Goal: Transaction & Acquisition: Obtain resource

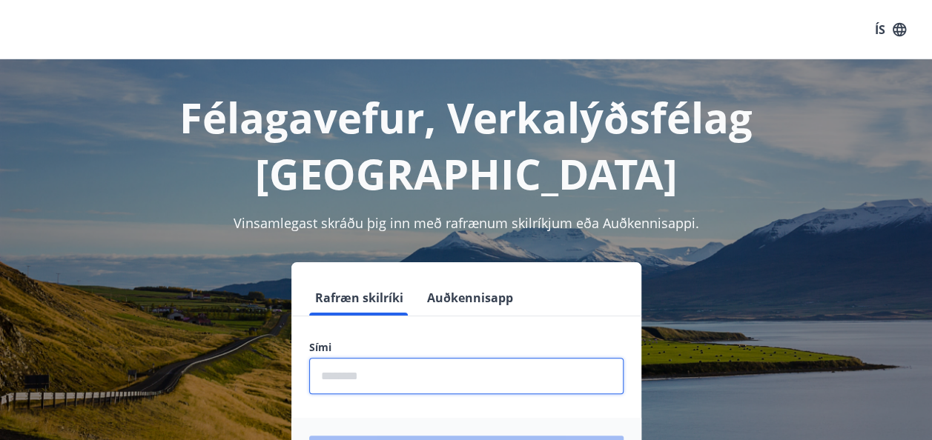
click at [371, 358] on input "phone" at bounding box center [466, 376] width 314 height 36
type input "********"
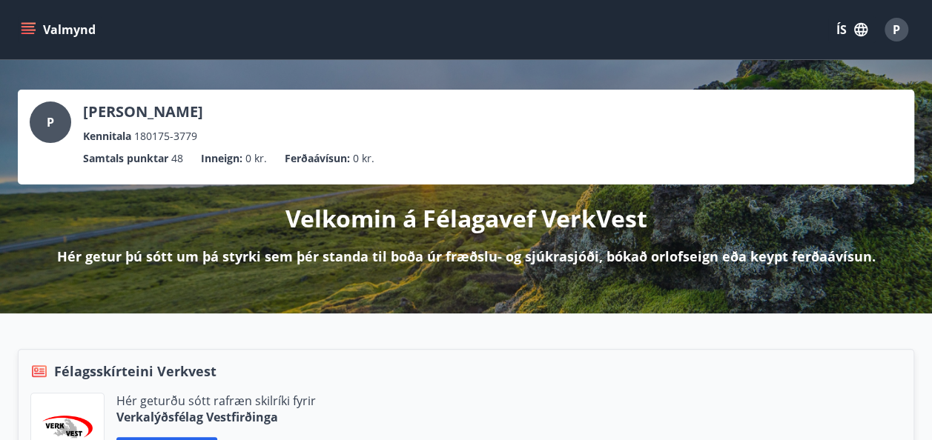
click at [30, 35] on icon "menu" at bounding box center [28, 29] width 15 height 15
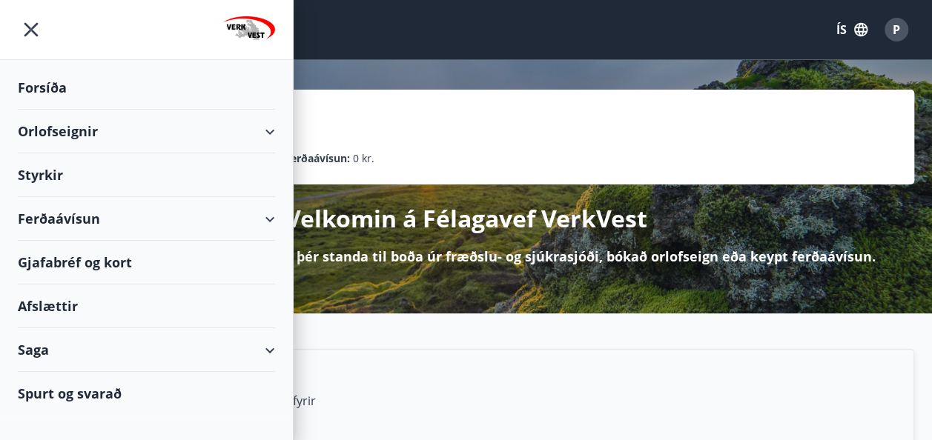
click at [85, 224] on div "Ferðaávísun" at bounding box center [146, 219] width 257 height 44
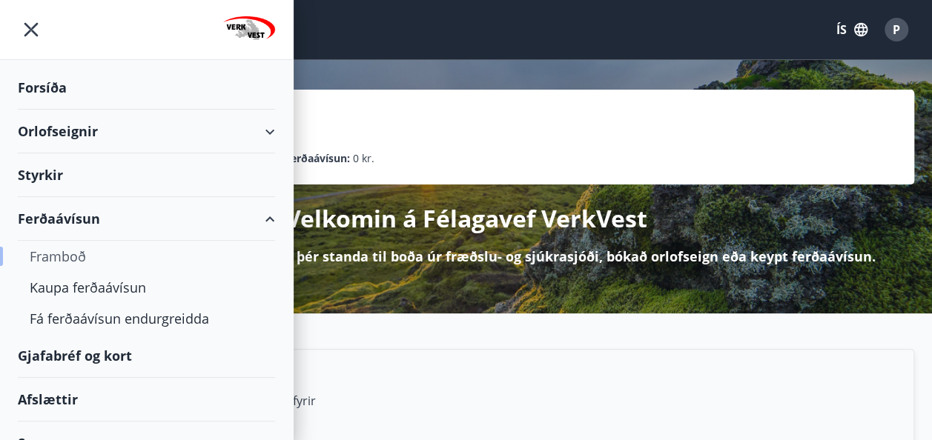
click at [64, 254] on div "Framboð" at bounding box center [147, 256] width 234 height 31
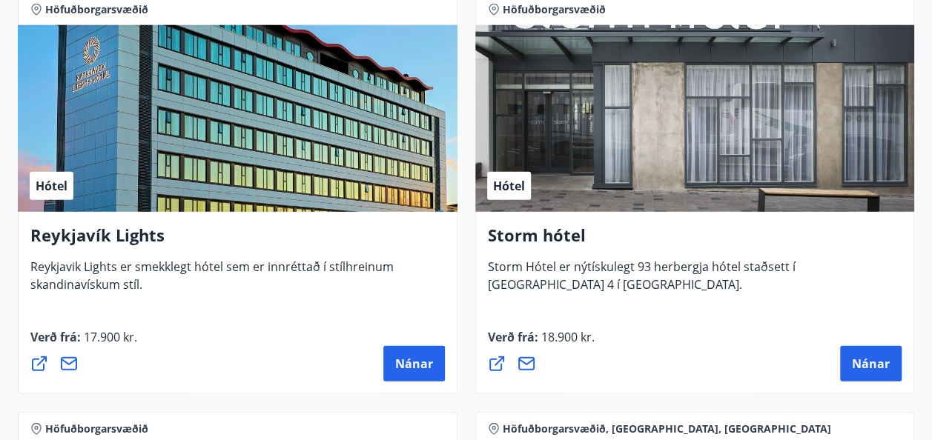
scroll to position [1947, 0]
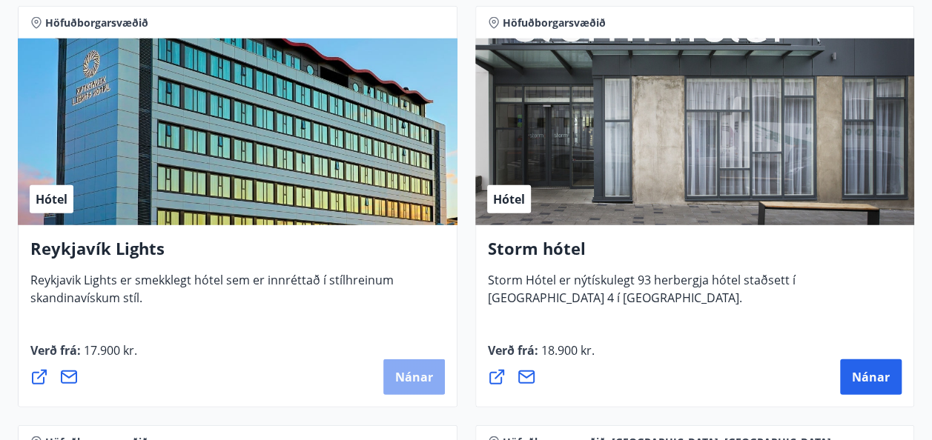
click at [439, 387] on button "Nánar" at bounding box center [414, 378] width 62 height 36
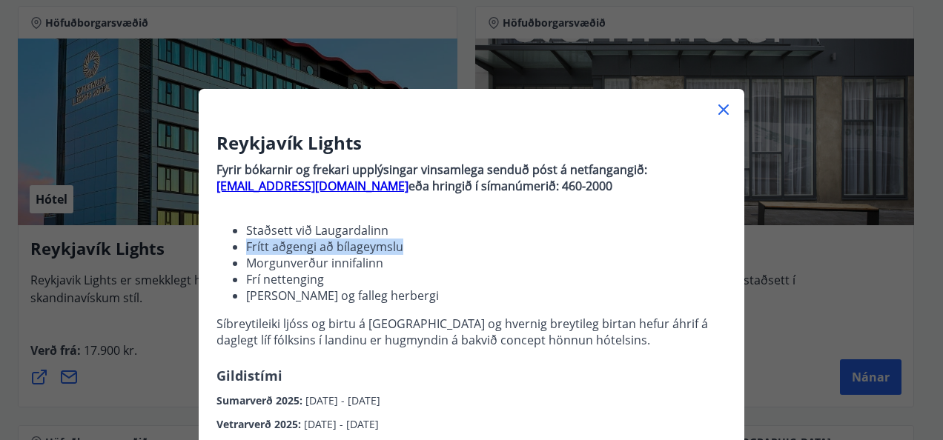
drag, startPoint x: 582, startPoint y: 249, endPoint x: 582, endPoint y: 224, distance: 25.2
click at [582, 224] on ul "Staðsett við Laugardalinn Frítt aðgengi að bílageymslu Morgunverður innifalinn …" at bounding box center [471, 263] width 510 height 82
click at [718, 107] on icon at bounding box center [723, 110] width 10 height 10
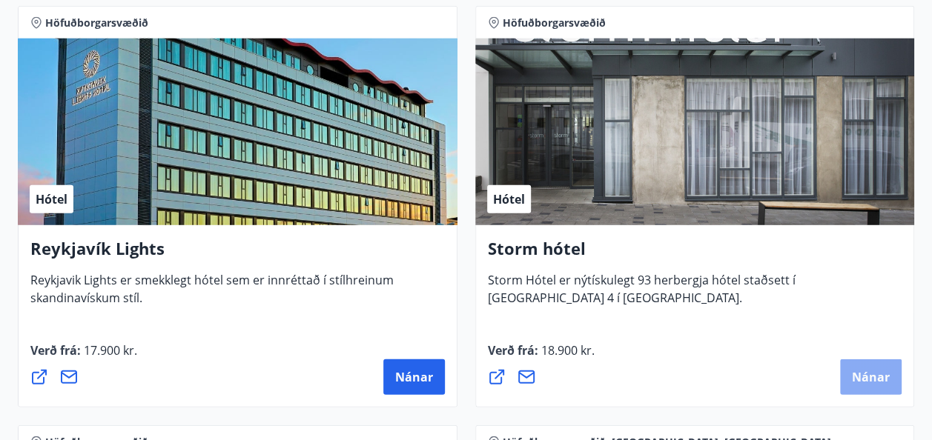
click at [864, 381] on span "Nánar" at bounding box center [871, 377] width 38 height 16
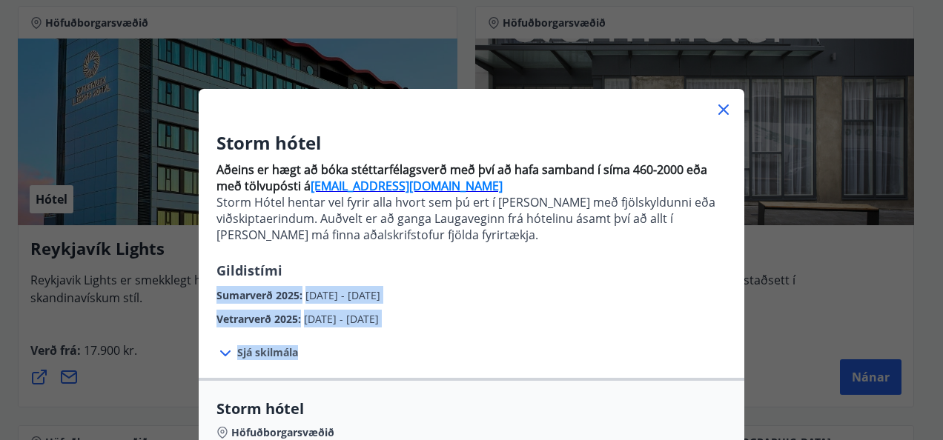
drag, startPoint x: 694, startPoint y: 338, endPoint x: 692, endPoint y: 301, distance: 37.1
drag, startPoint x: 692, startPoint y: 301, endPoint x: 716, endPoint y: 110, distance: 192.0
click at [716, 110] on icon at bounding box center [724, 110] width 18 height 18
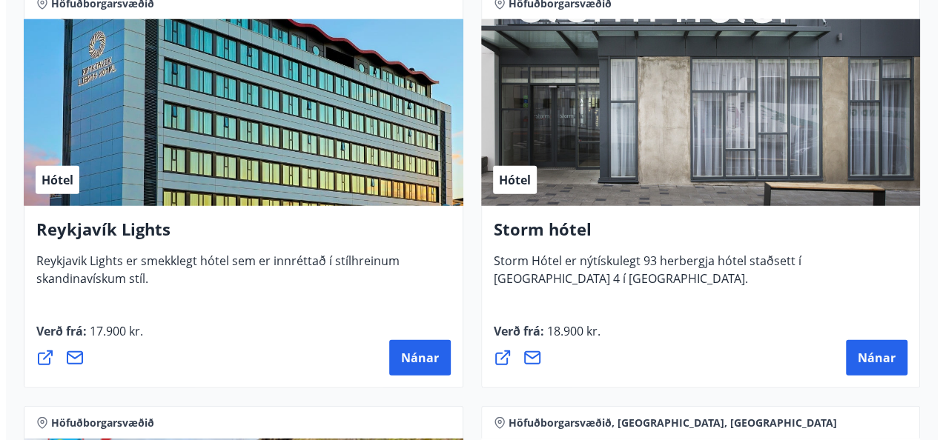
scroll to position [1976, 0]
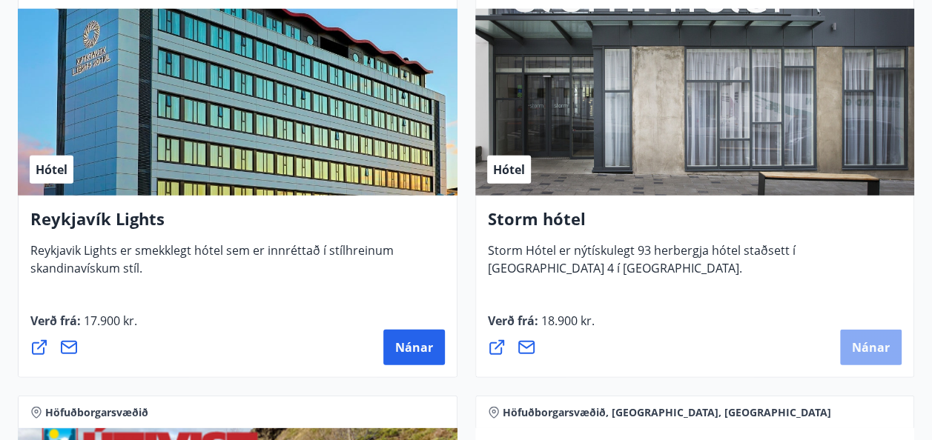
click at [867, 341] on span "Nánar" at bounding box center [871, 348] width 38 height 16
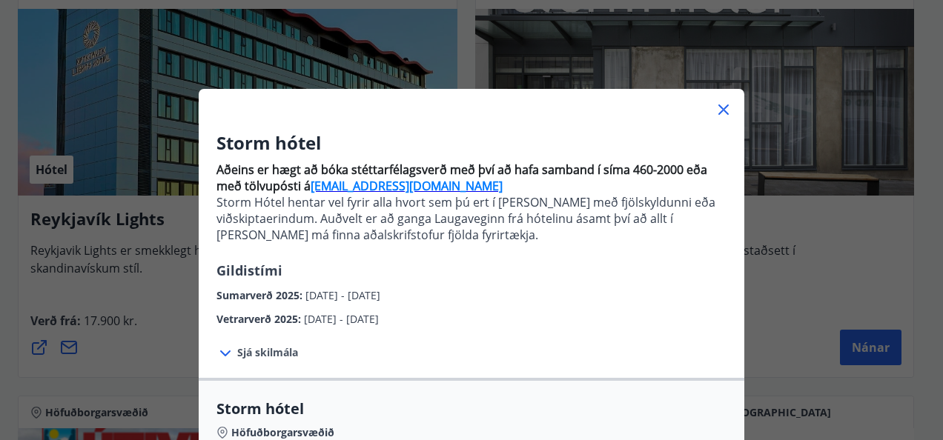
click at [719, 115] on icon at bounding box center [724, 110] width 18 height 18
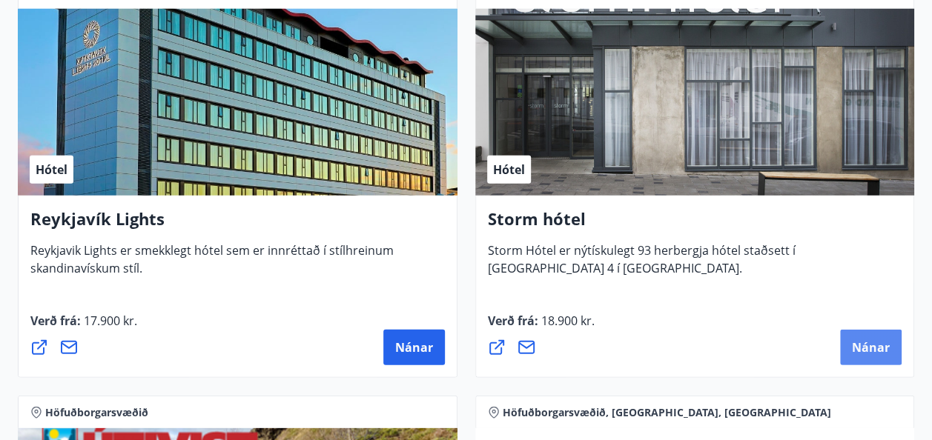
click at [870, 341] on span "Nánar" at bounding box center [871, 348] width 38 height 16
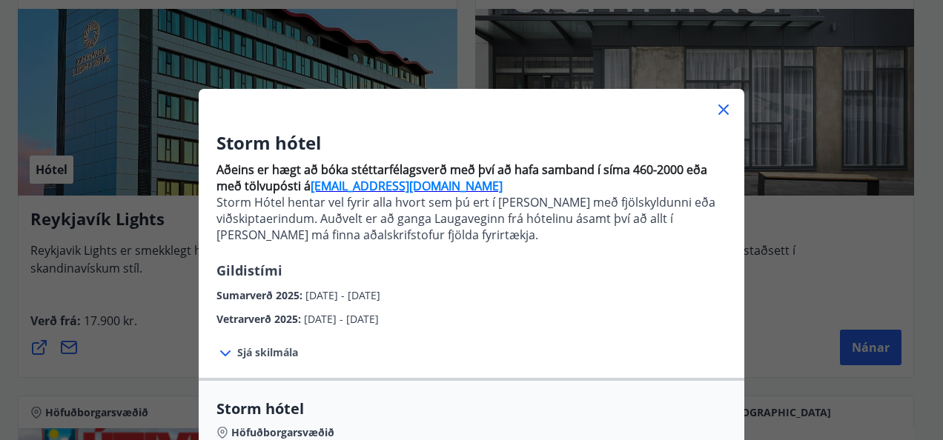
drag, startPoint x: 931, startPoint y: 68, endPoint x: 930, endPoint y: 135, distance: 66.7
click at [930, 135] on div "Storm hótel Aðeins er hægt að bóka stéttarfélagsverð með því að hafa samband í …" at bounding box center [471, 220] width 943 height 440
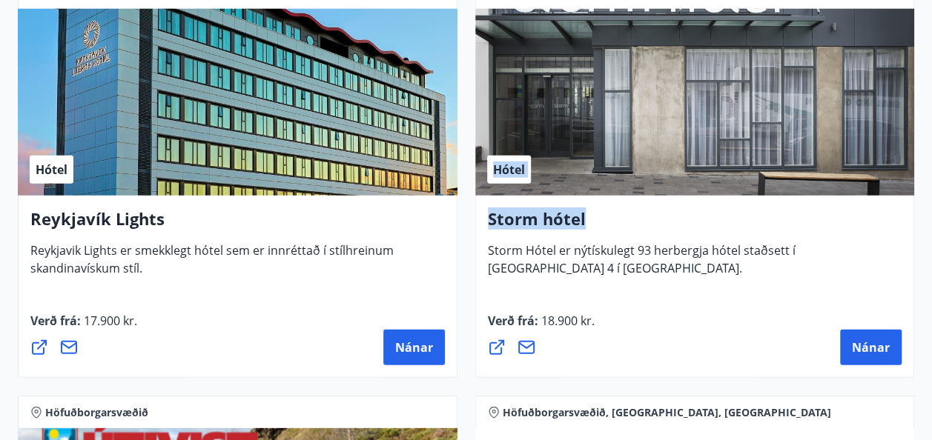
drag, startPoint x: 930, startPoint y: 212, endPoint x: 641, endPoint y: 152, distance: 295.3
click at [527, 344] on icon at bounding box center [526, 348] width 18 height 18
click at [503, 348] on icon at bounding box center [497, 348] width 18 height 18
click at [884, 350] on span "Nánar" at bounding box center [871, 348] width 38 height 16
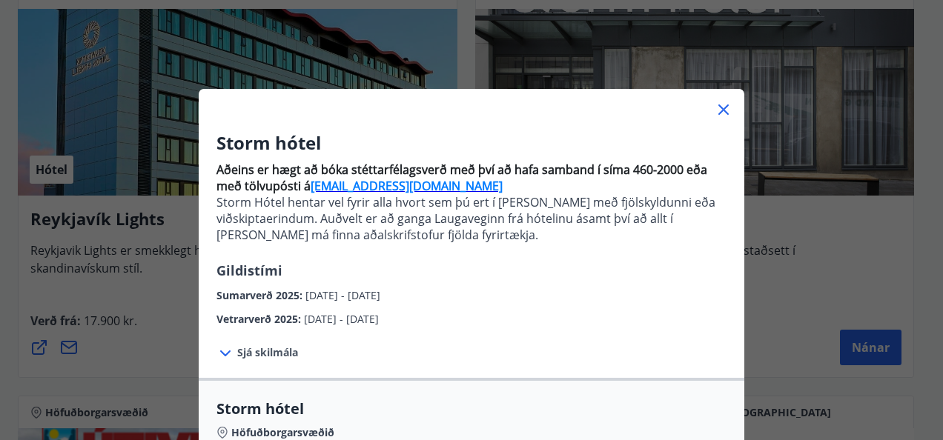
drag, startPoint x: 550, startPoint y: 134, endPoint x: 574, endPoint y: 31, distance: 105.9
click at [574, 31] on div "Storm hótel Aðeins er hægt að bóka stéttarfélagsverð með því að hafa samband í …" at bounding box center [471, 220] width 943 height 440
click at [600, 326] on div "Vetrarverð 2025 : 01.10.2025 - 21.12.2025" at bounding box center [471, 316] width 510 height 24
click at [354, 182] on strong "bokanir@keahotels.is" at bounding box center [407, 186] width 192 height 16
click at [271, 349] on span "Sjá skilmála" at bounding box center [267, 352] width 61 height 15
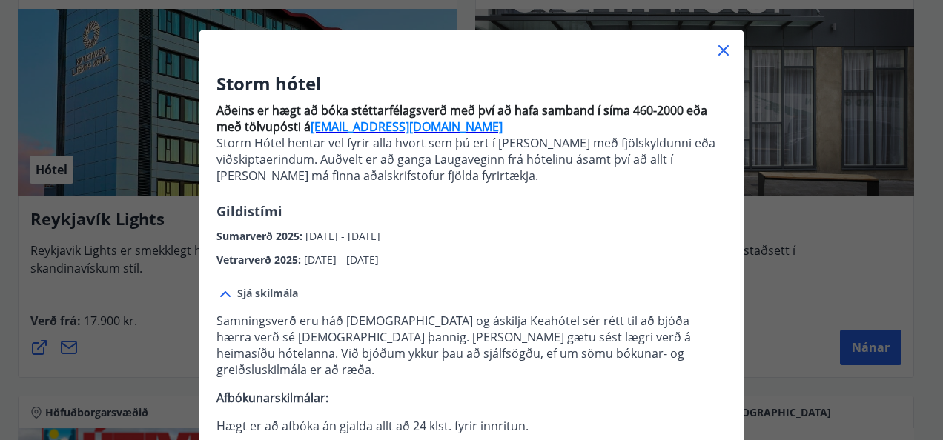
scroll to position [89, 0]
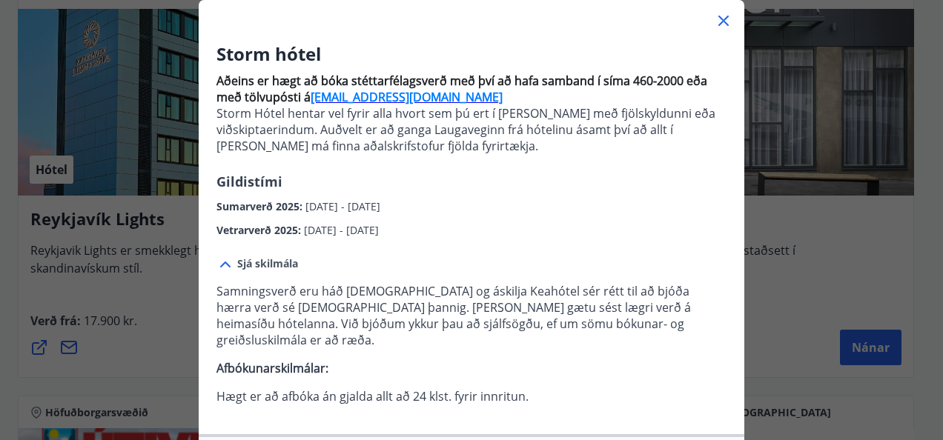
drag, startPoint x: 384, startPoint y: 99, endPoint x: 332, endPoint y: 94, distance: 52.1
click at [332, 94] on strong "bokanir@keahotels.is" at bounding box center [407, 97] width 192 height 16
